Goal: Information Seeking & Learning: Learn about a topic

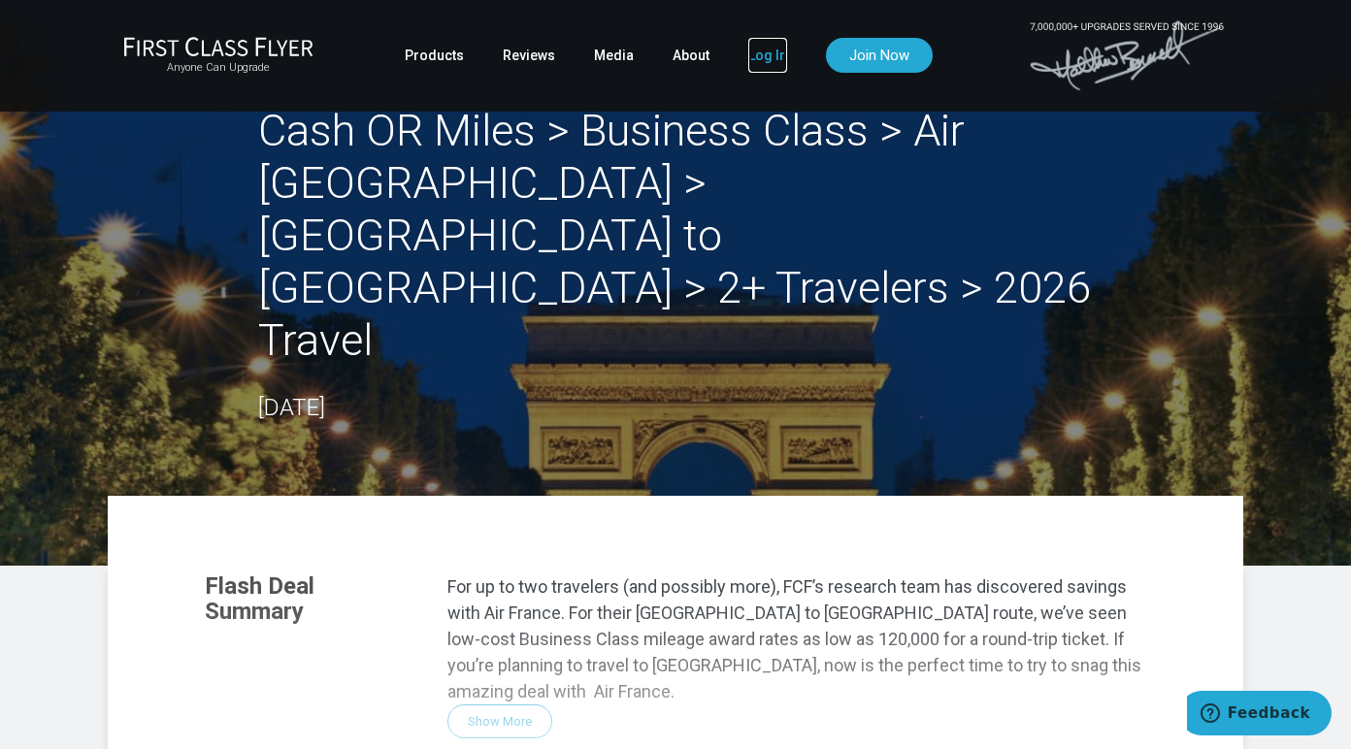
click at [757, 49] on link "Log In" at bounding box center [767, 55] width 39 height 35
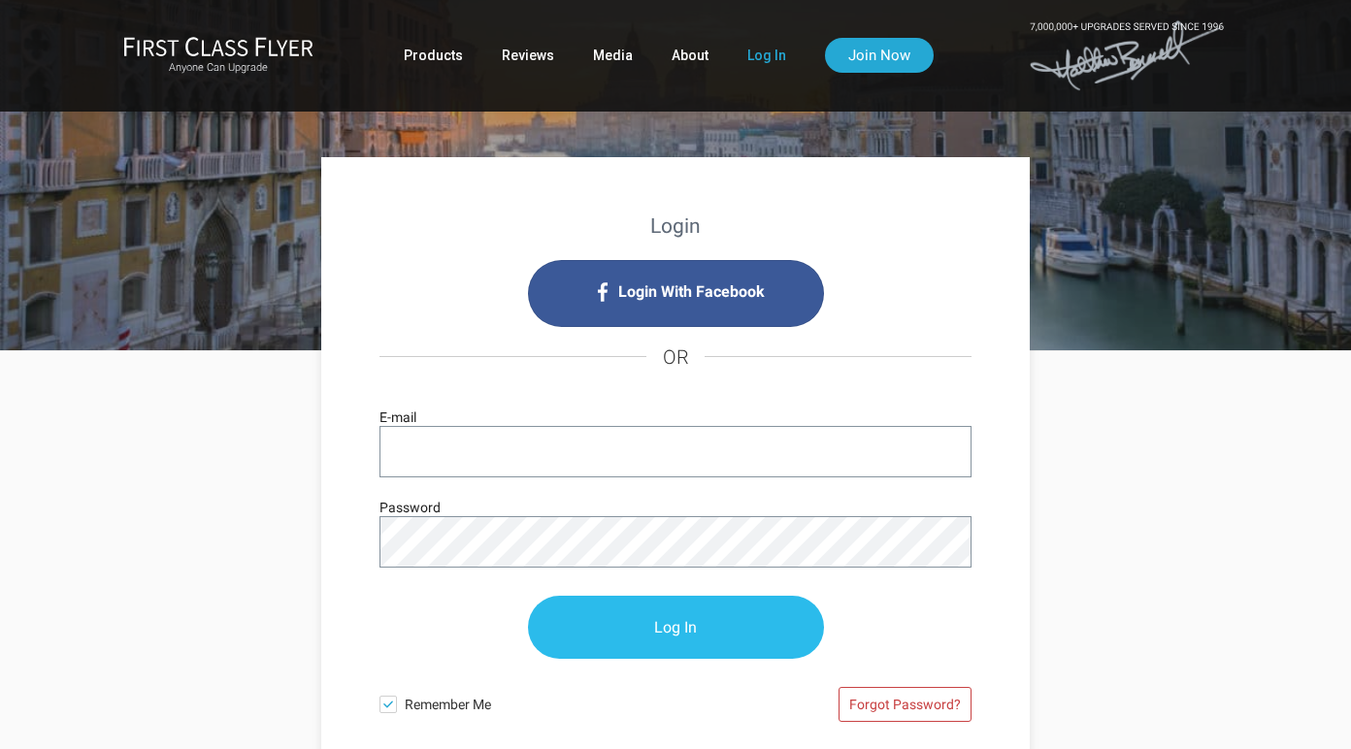
type input "[PERSON_NAME][EMAIL_ADDRESS][DOMAIN_NAME]"
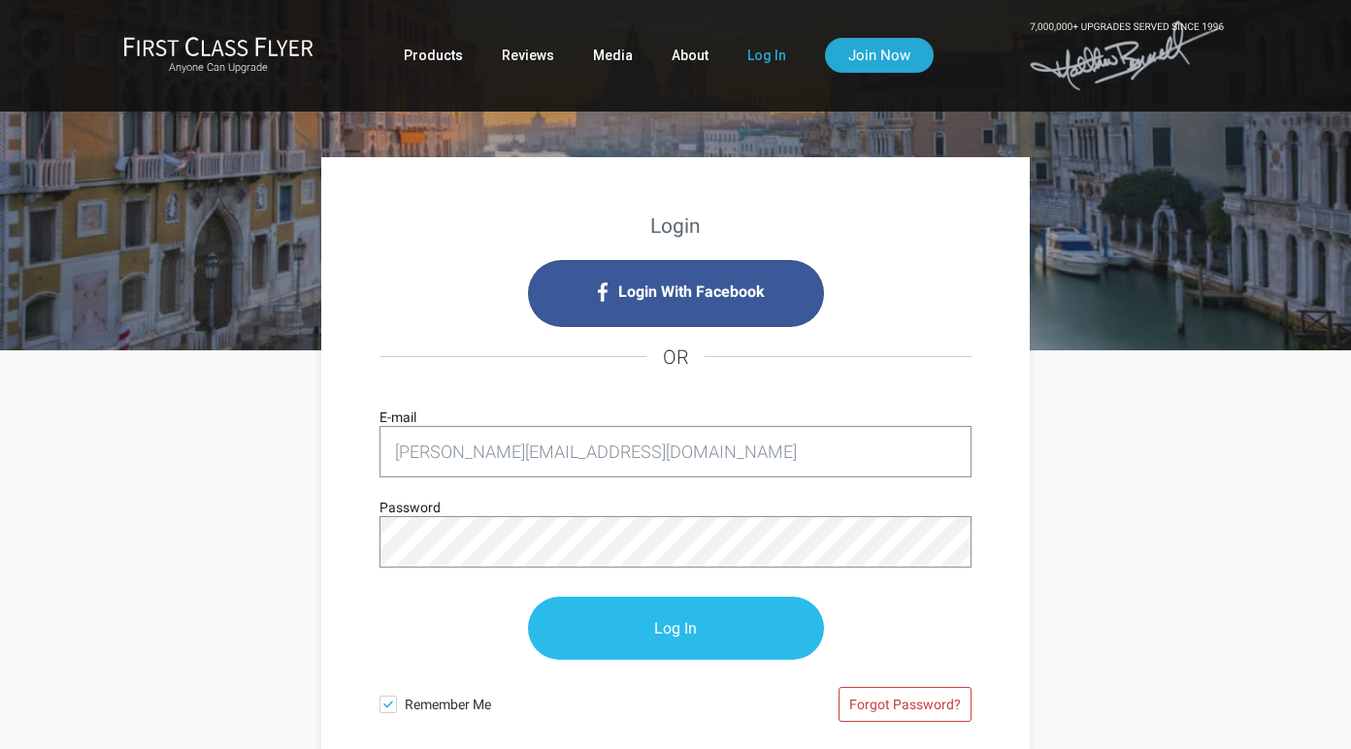
click at [624, 624] on input "Log In" at bounding box center [676, 628] width 296 height 63
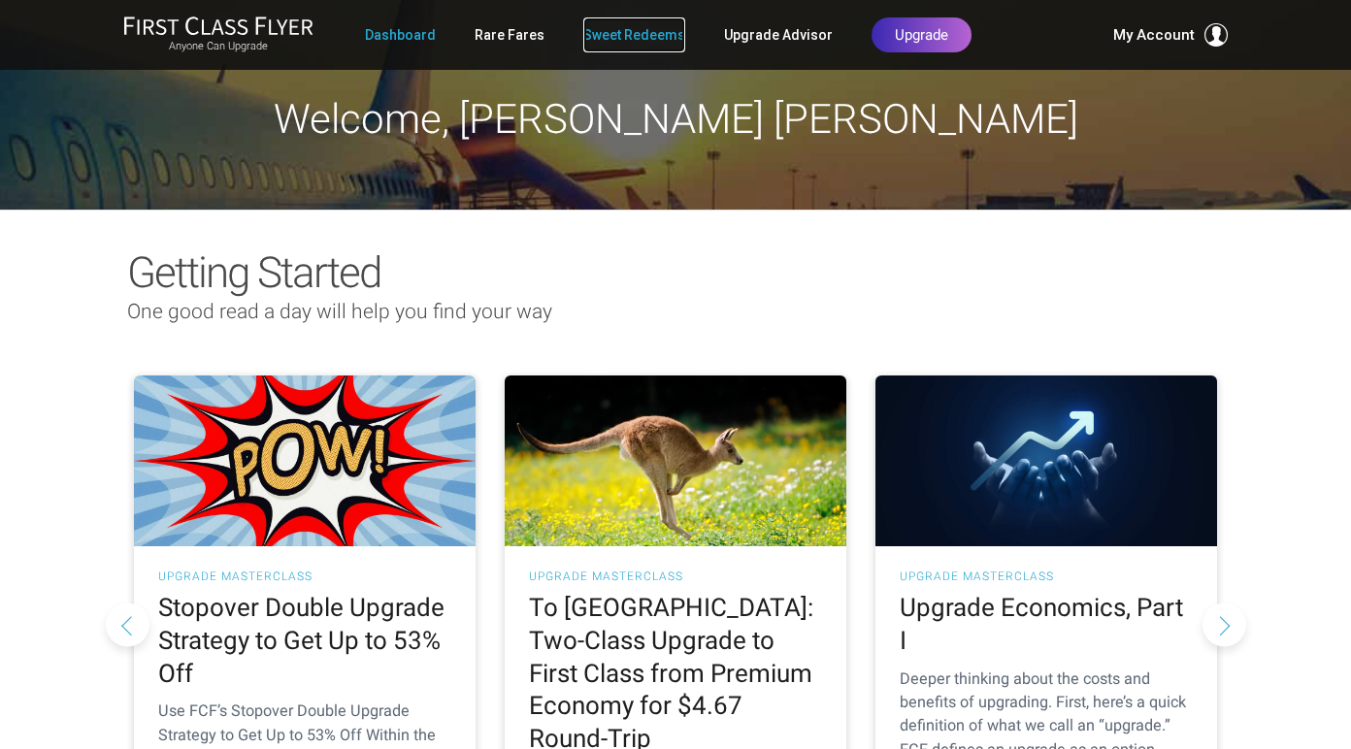
click at [618, 37] on link "Sweet Redeems" at bounding box center [634, 34] width 102 height 35
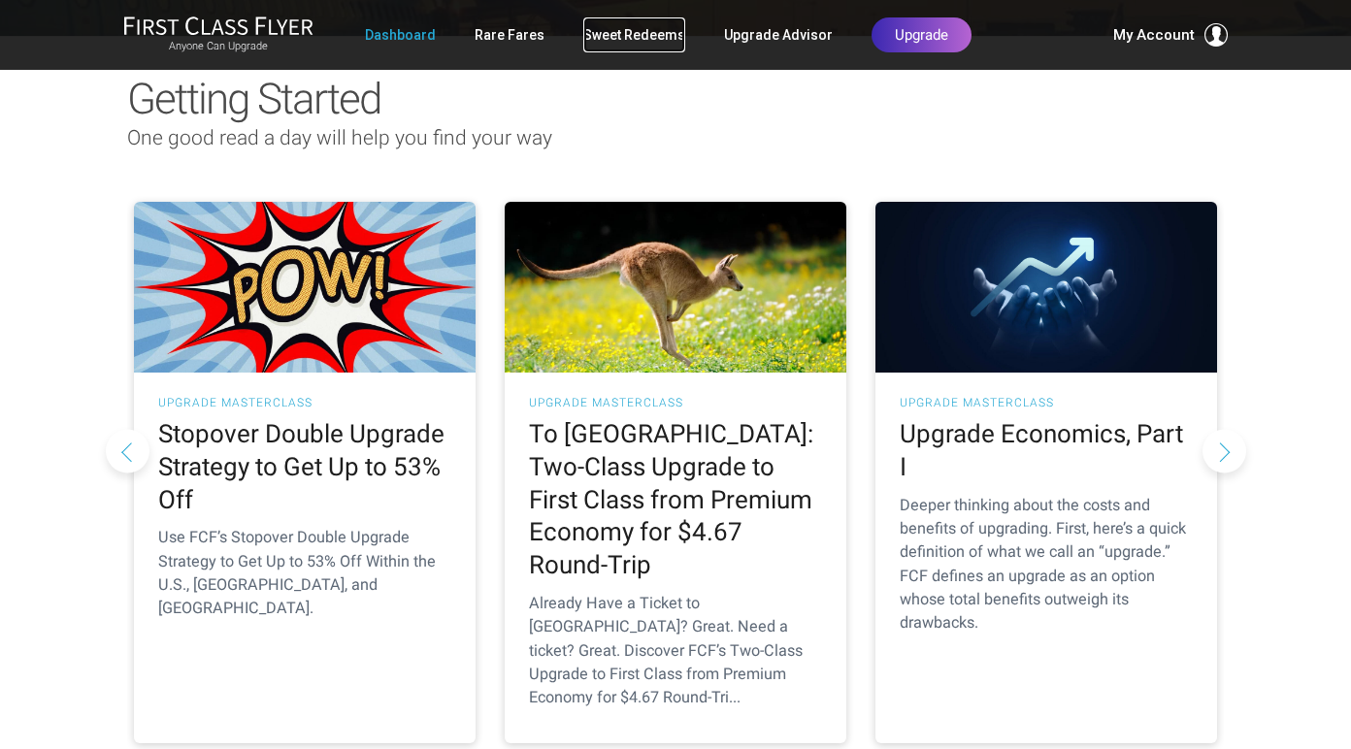
scroll to position [176, 0]
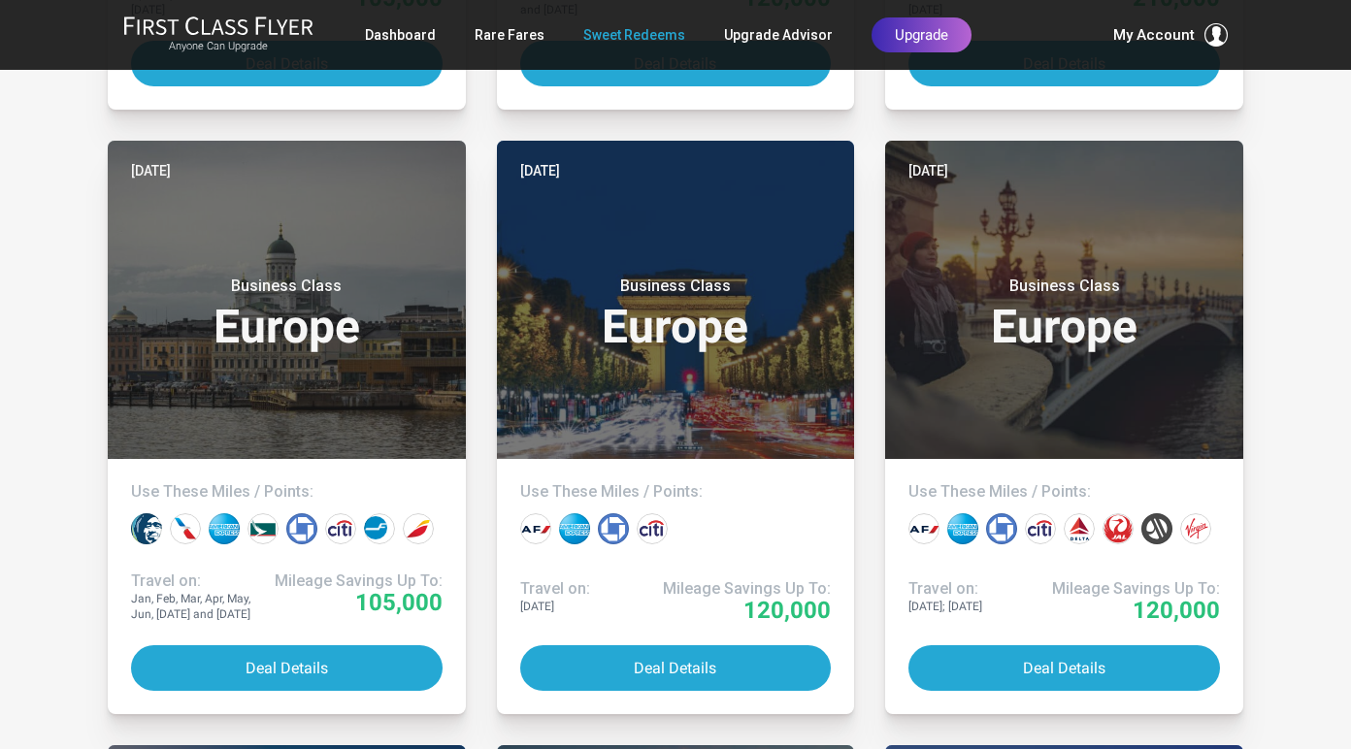
scroll to position [1571, 0]
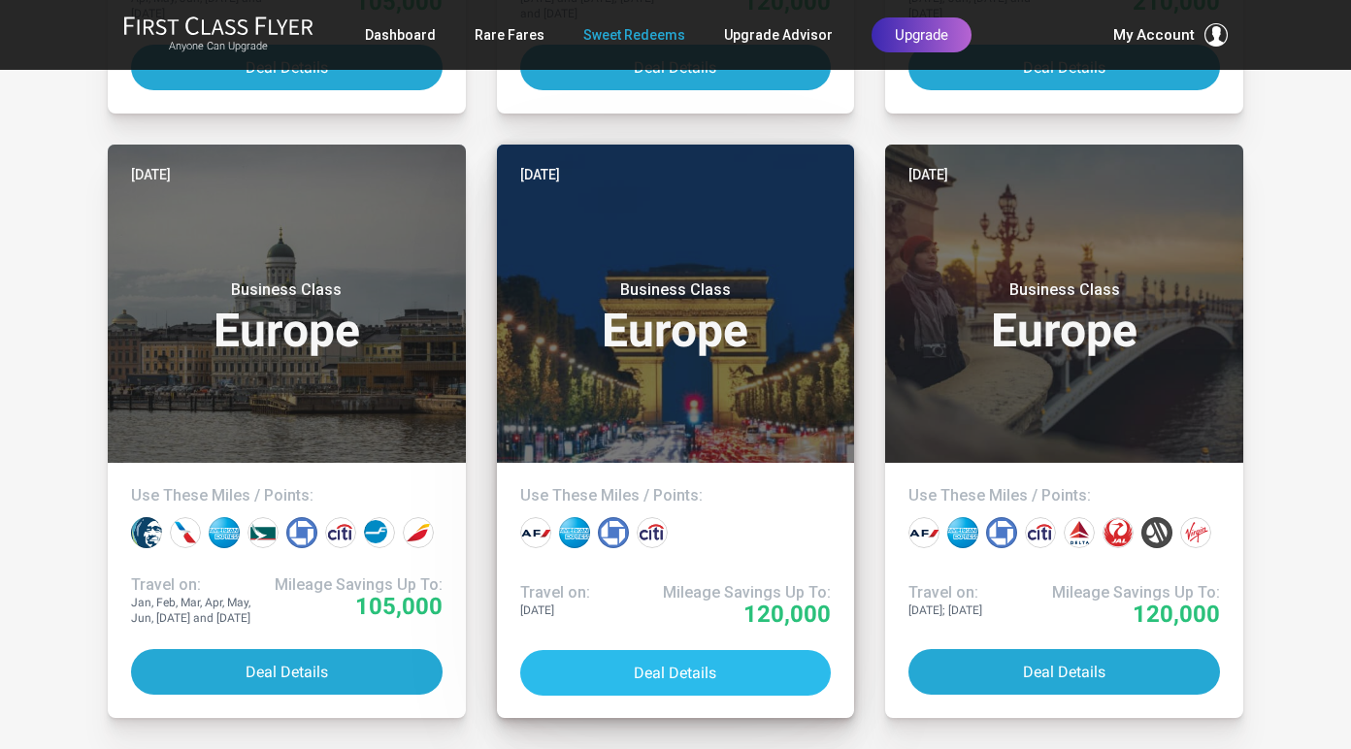
click at [654, 676] on button "Deal Details" at bounding box center [676, 673] width 312 height 46
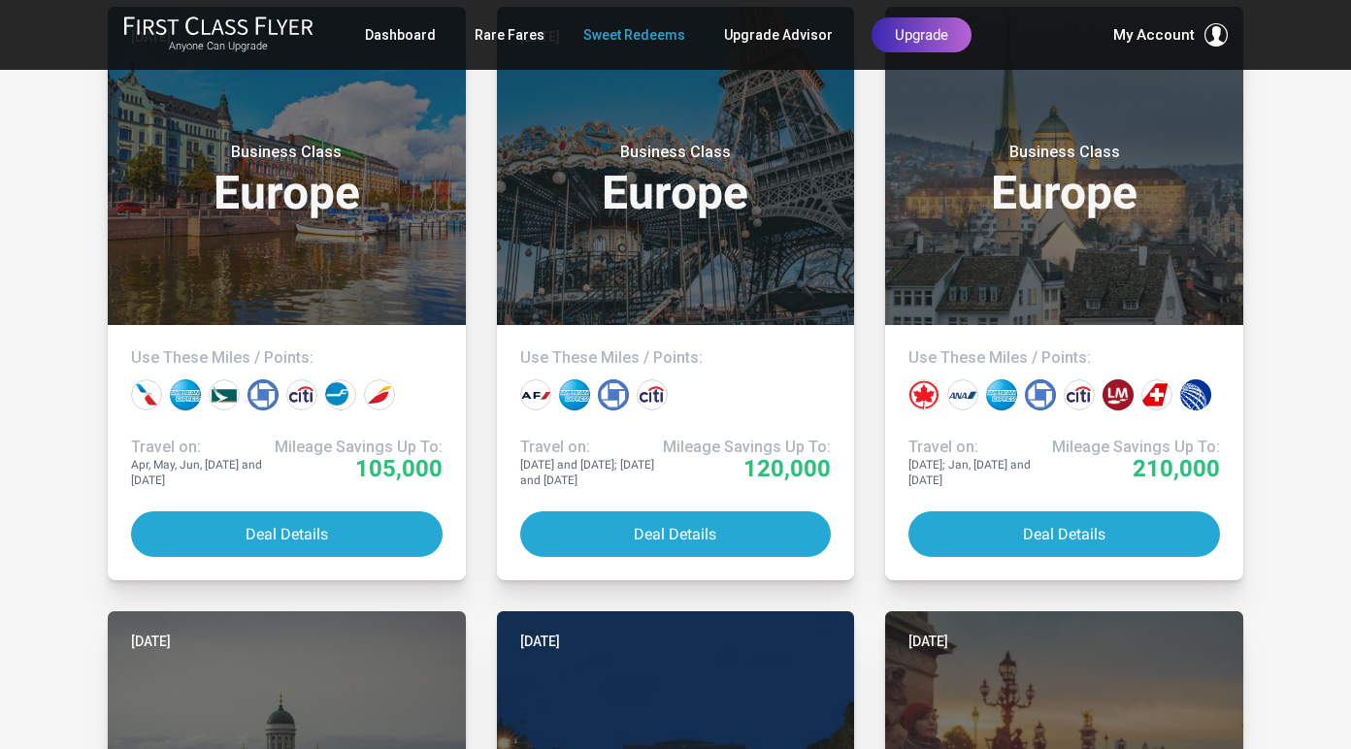
scroll to position [1105, 0]
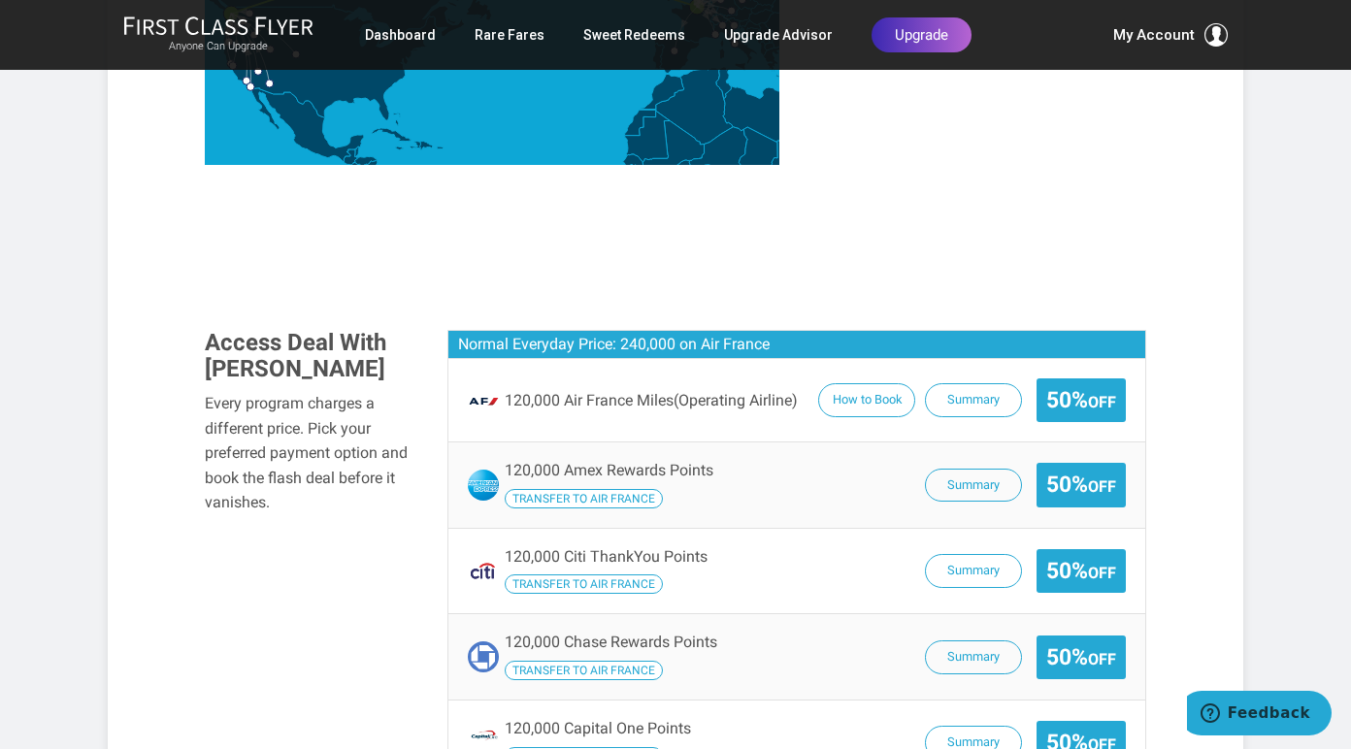
scroll to position [1171, 0]
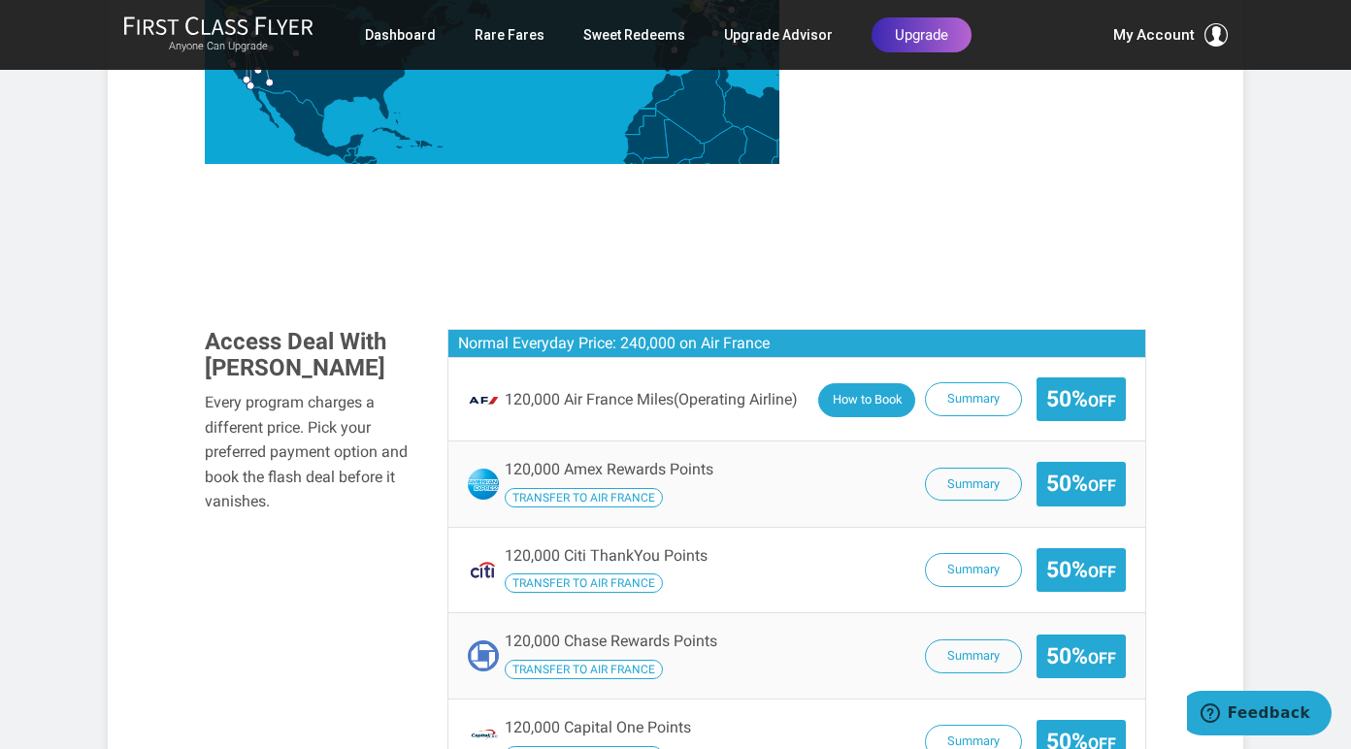
click at [848, 383] on button "How to Book" at bounding box center [866, 400] width 97 height 34
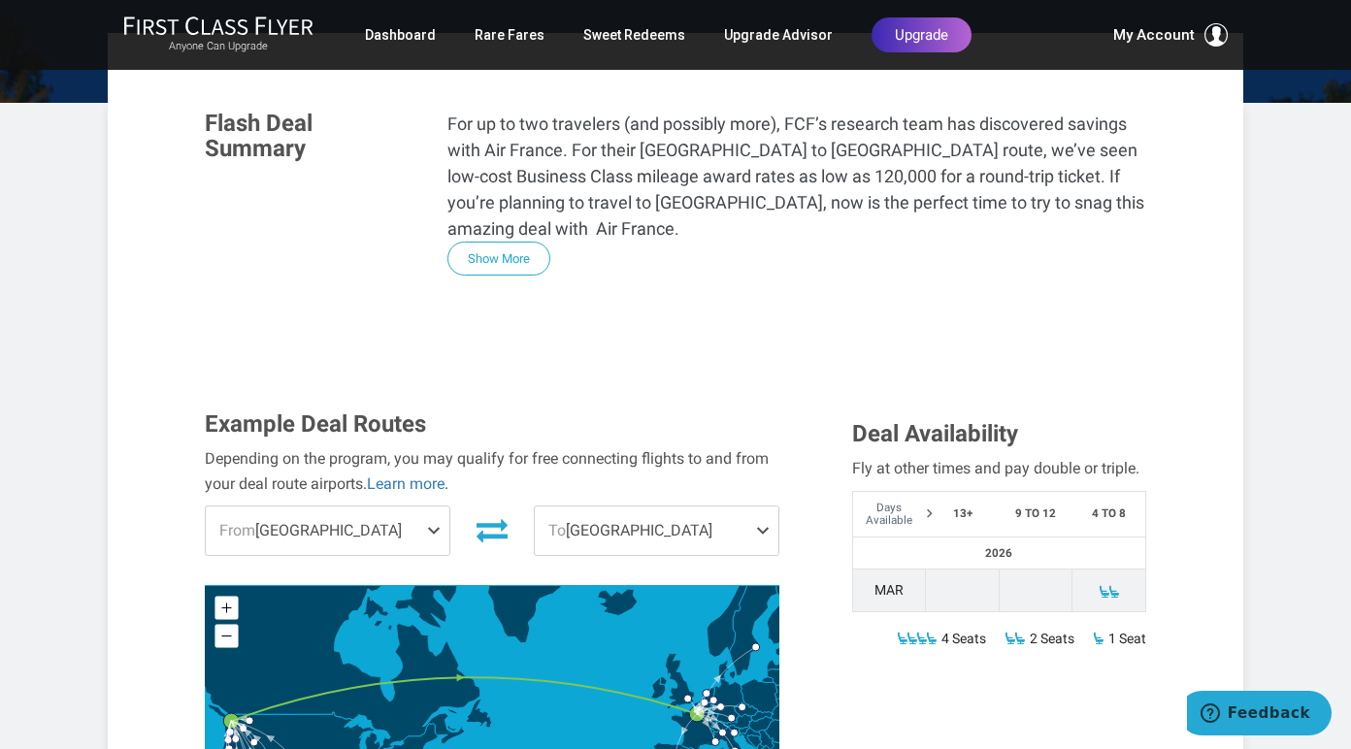
scroll to position [441, 0]
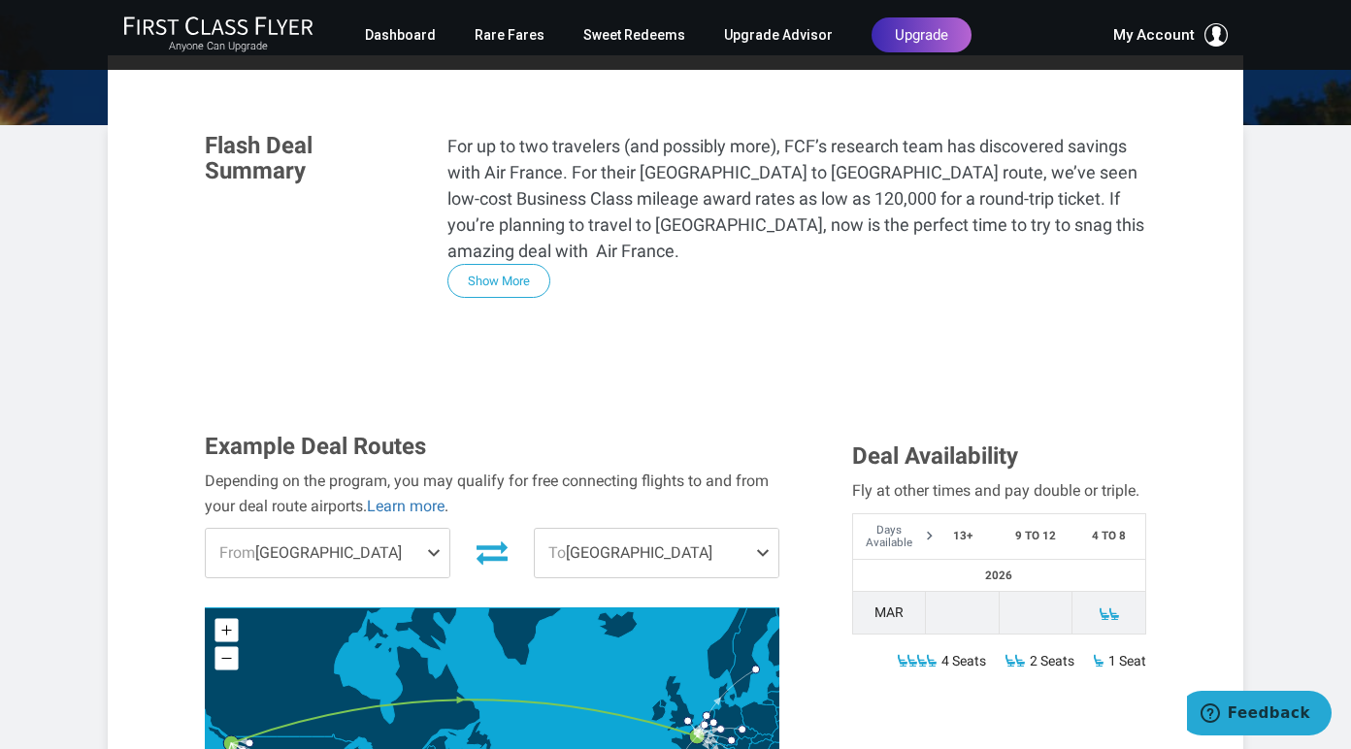
click at [432, 529] on span at bounding box center [437, 553] width 23 height 49
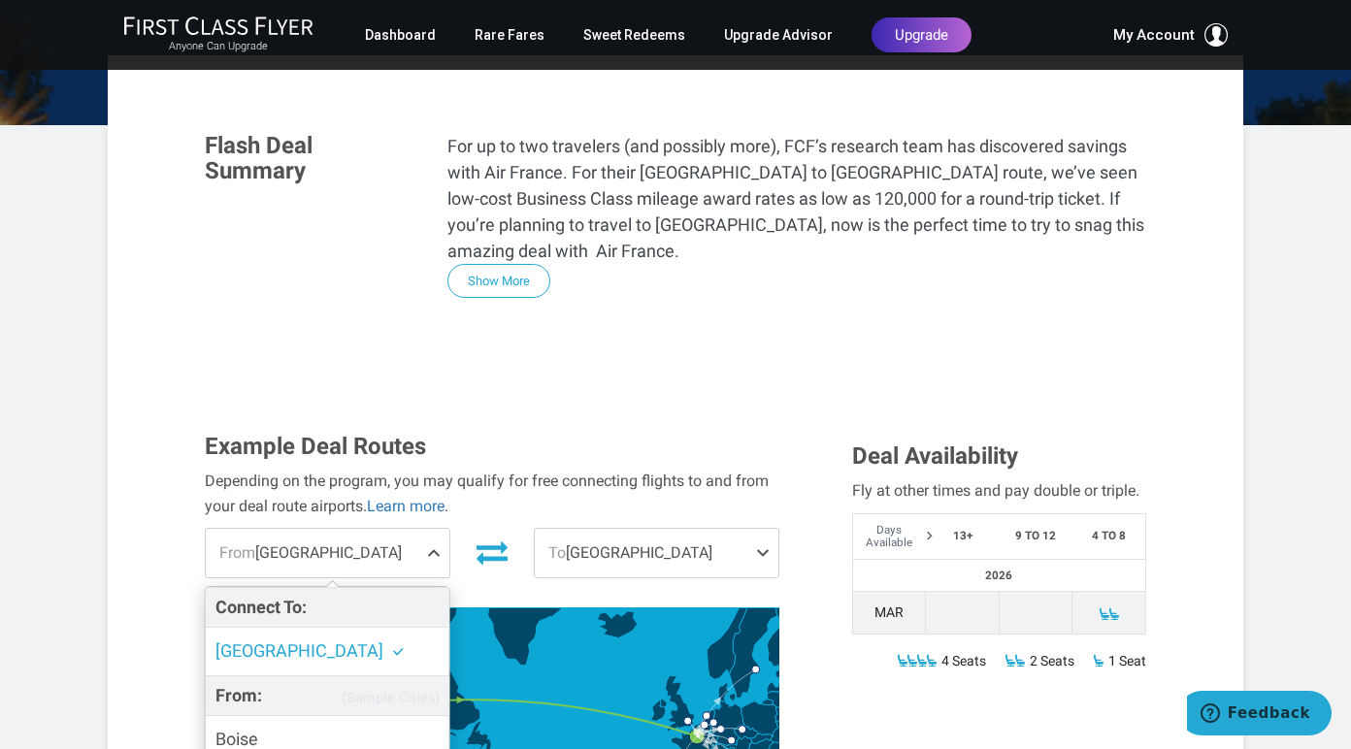
click at [432, 529] on span at bounding box center [437, 553] width 23 height 49
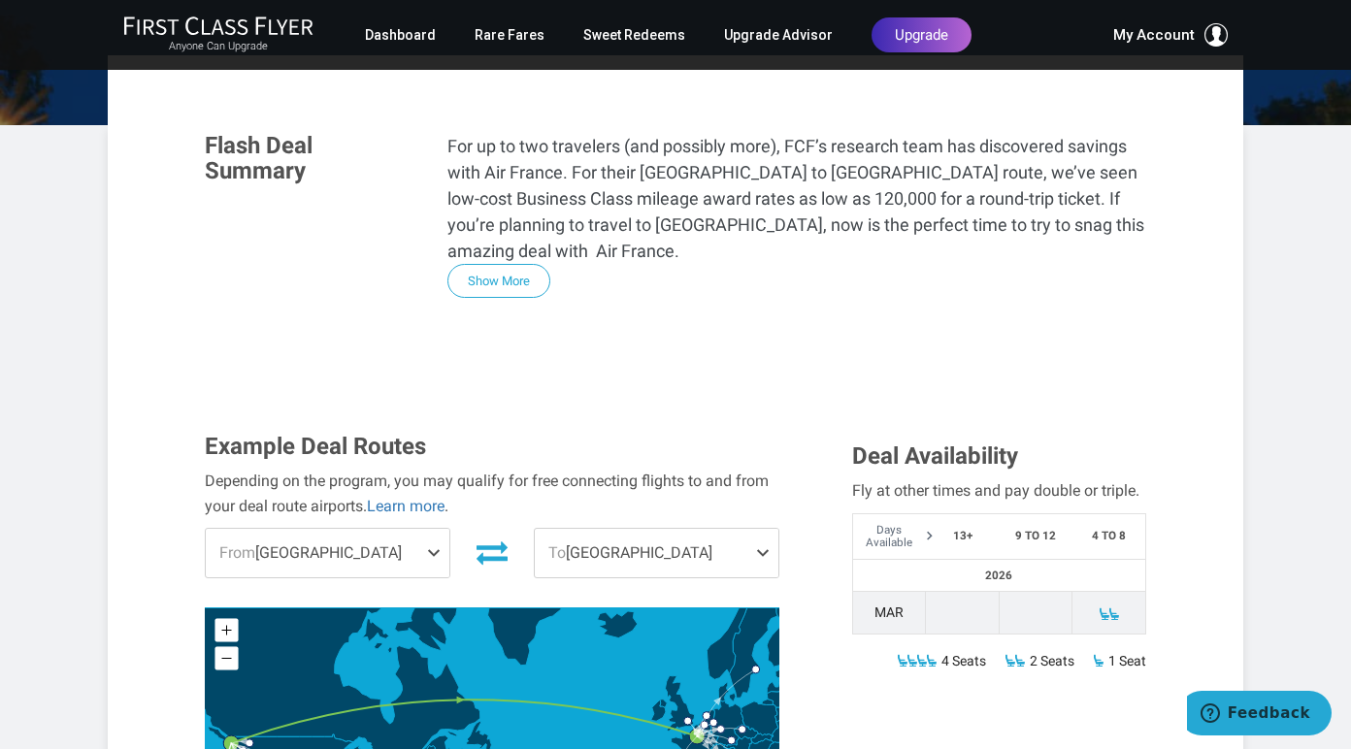
click at [758, 529] on span at bounding box center [766, 553] width 23 height 49
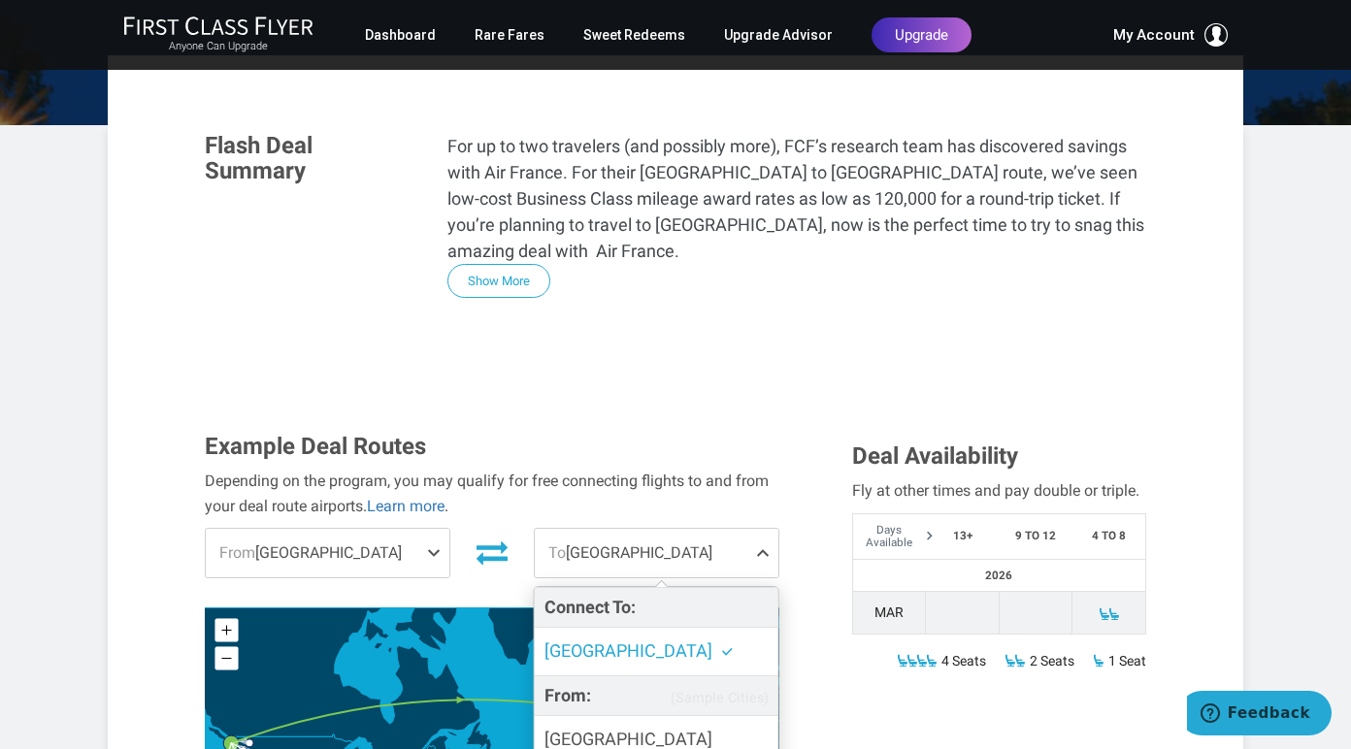
click at [758, 529] on span at bounding box center [766, 553] width 23 height 49
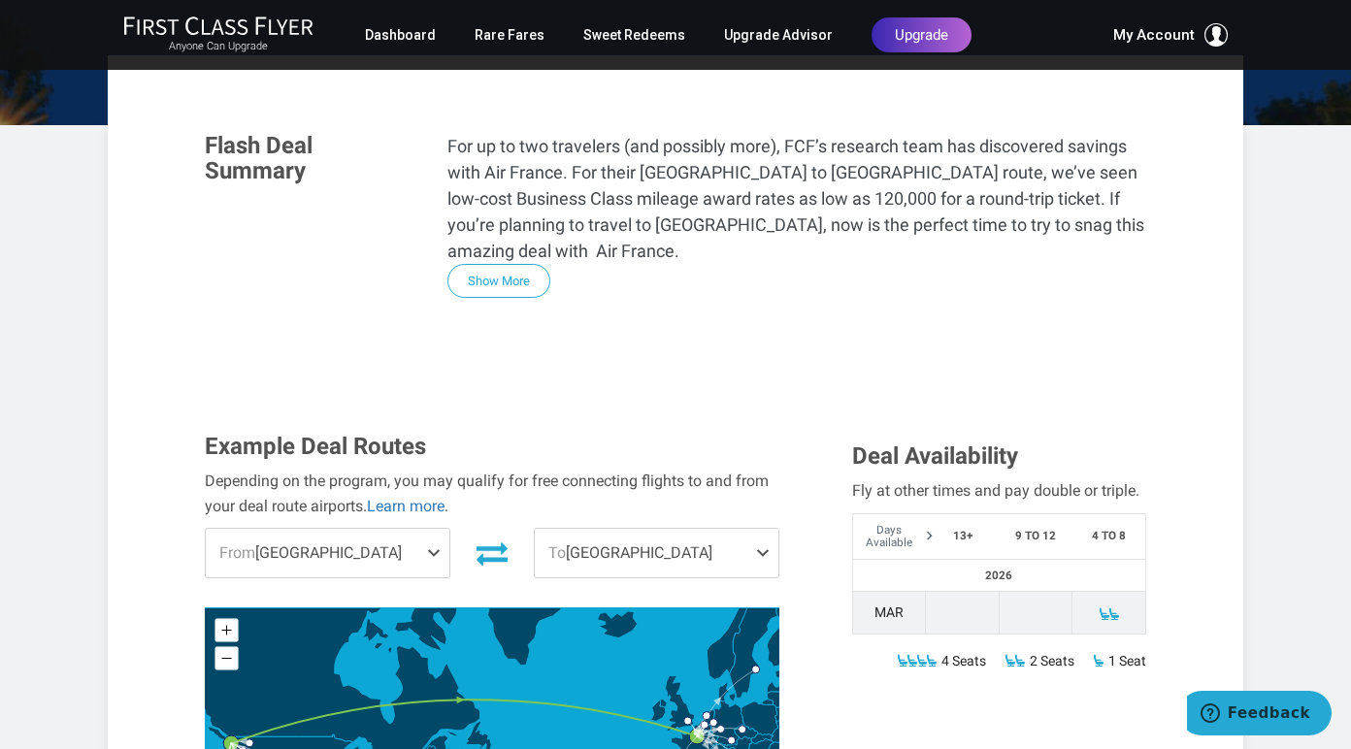
click at [489, 538] on icon at bounding box center [492, 553] width 31 height 31
click at [490, 544] on icon at bounding box center [492, 555] width 31 height 23
